Goal: Information Seeking & Learning: Learn about a topic

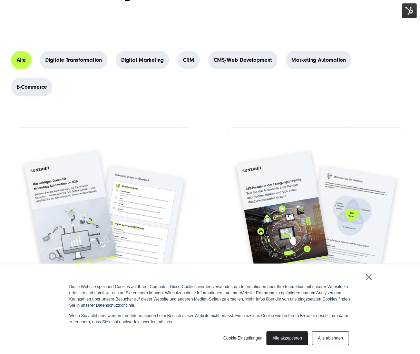
scroll to position [173, 0]
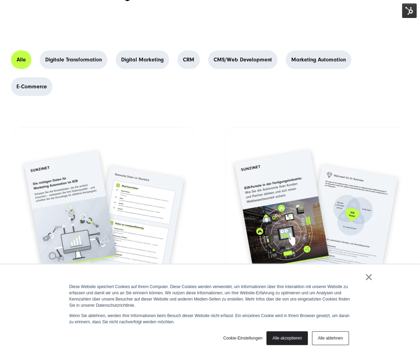
drag, startPoint x: 367, startPoint y: 278, endPoint x: 339, endPoint y: 264, distance: 31.2
click at [367, 278] on link "×" at bounding box center [369, 277] width 8 height 6
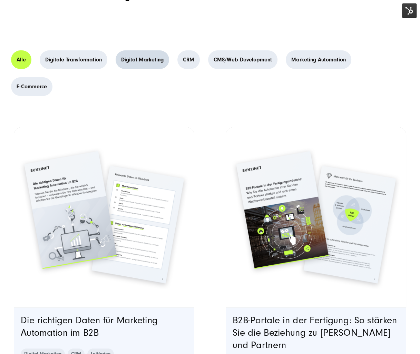
click at [129, 66] on link "Digital Marketing" at bounding box center [143, 59] width 54 height 19
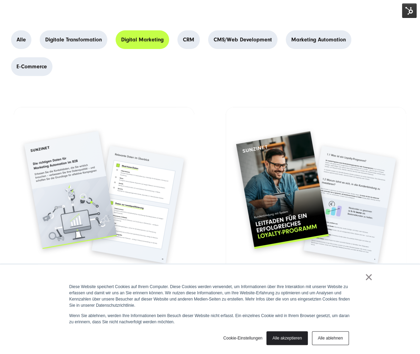
scroll to position [207, 0]
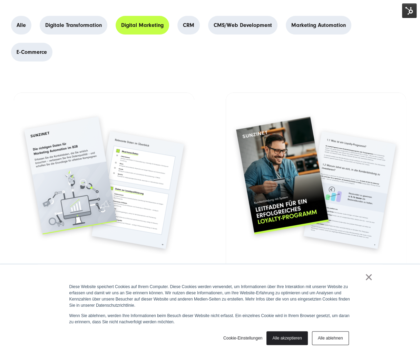
click at [367, 276] on link "×" at bounding box center [369, 277] width 8 height 6
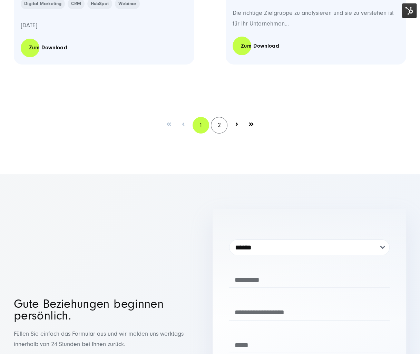
scroll to position [2107, 0]
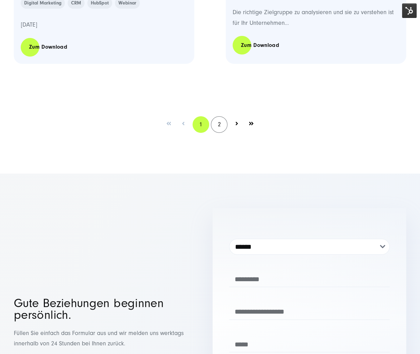
click at [213, 133] on nav "1 2" at bounding box center [210, 124] width 393 height 37
click at [218, 132] on link "2" at bounding box center [219, 124] width 17 height 17
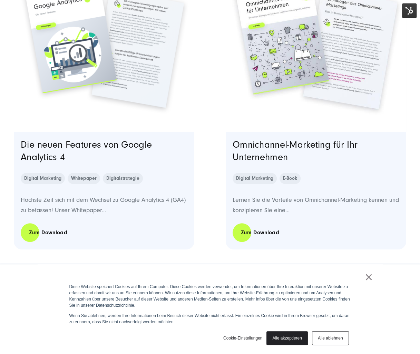
scroll to position [380, 0]
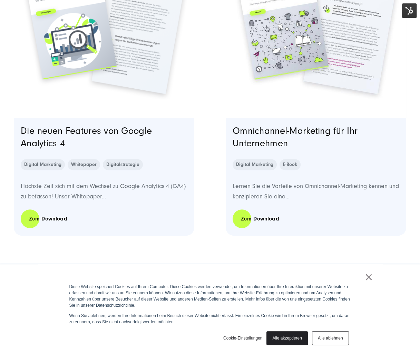
click at [368, 280] on link "×" at bounding box center [369, 277] width 8 height 6
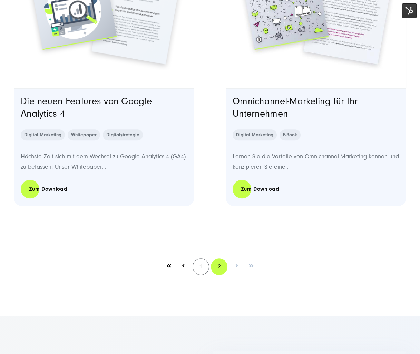
scroll to position [449, 0]
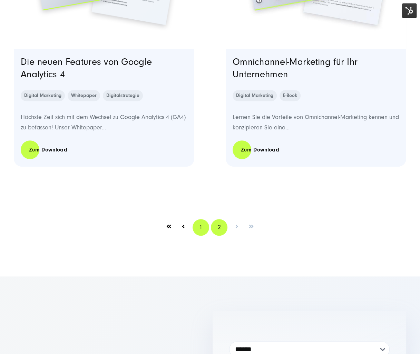
click at [195, 226] on link "1" at bounding box center [201, 227] width 17 height 17
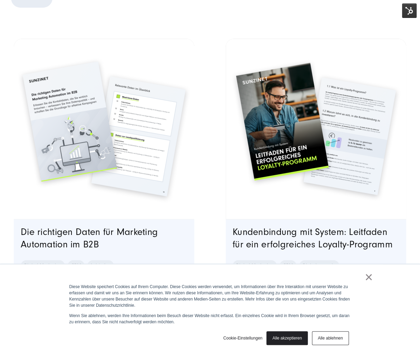
scroll to position [276, 0]
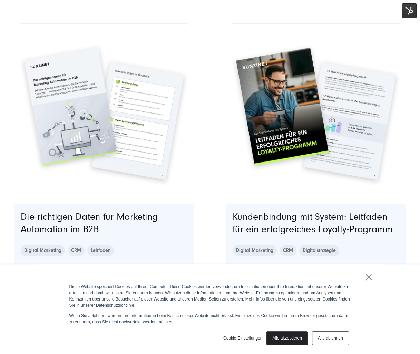
click at [372, 278] on link "×" at bounding box center [369, 277] width 8 height 6
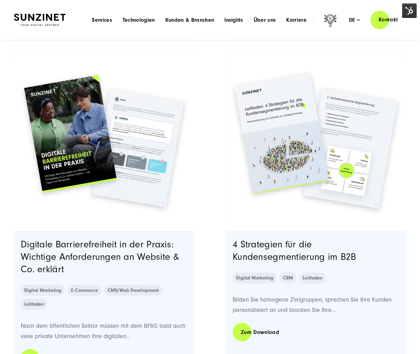
scroll to position [864, 0]
